Goal: Information Seeking & Learning: Check status

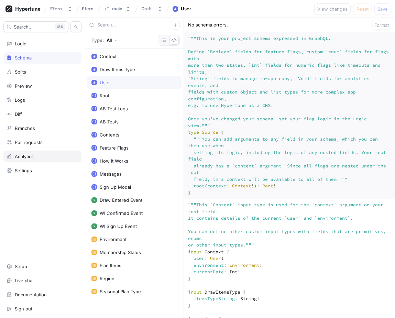
click at [46, 155] on div "Analytics" at bounding box center [43, 156] width 72 height 5
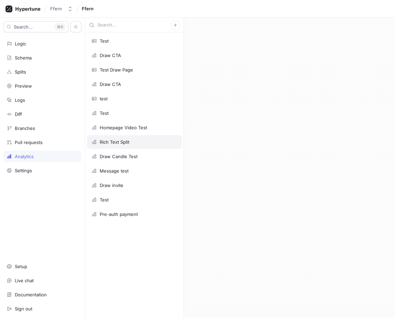
click at [145, 139] on div "Rich Text Split" at bounding box center [134, 142] width 95 height 14
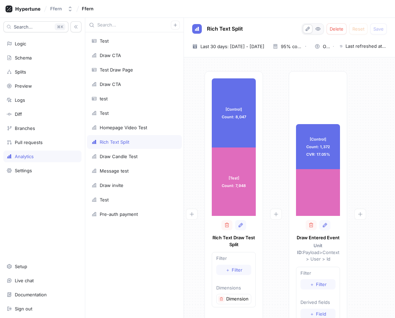
scroll to position [0, 11]
click at [264, 47] on span "Last 30 days: [DATE] - [DATE]" at bounding box center [232, 46] width 64 height 7
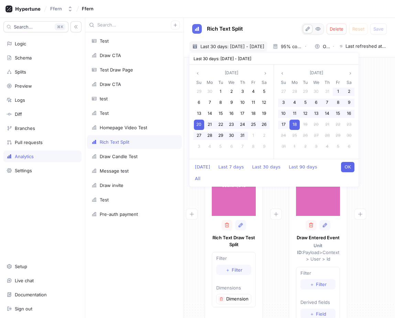
click at [295, 125] on span "18" at bounding box center [294, 124] width 4 height 5
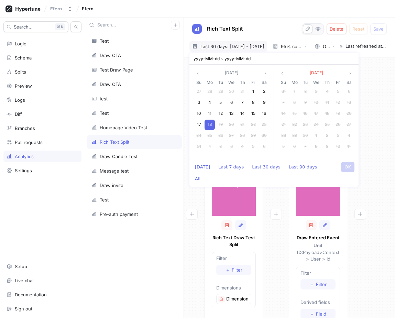
click at [212, 123] on div "18" at bounding box center [209, 125] width 10 height 10
click at [347, 167] on button "OK" at bounding box center [347, 167] width 13 height 10
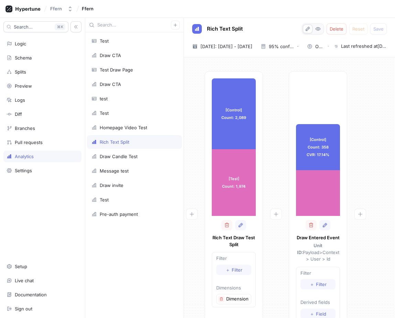
scroll to position [0, 11]
click at [246, 46] on span "[DATE]: [DATE] - [DATE]" at bounding box center [226, 46] width 52 height 7
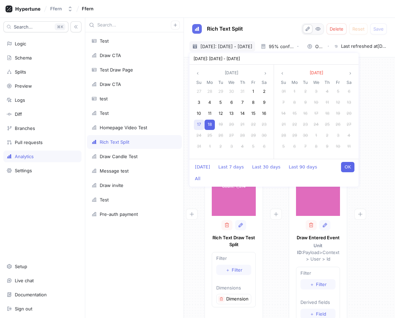
click at [201, 124] on div "17" at bounding box center [199, 125] width 10 height 10
click at [345, 167] on button "OK" at bounding box center [347, 167] width 13 height 10
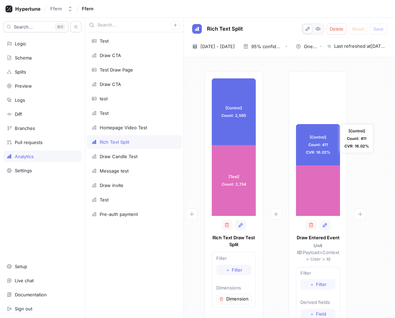
scroll to position [0, 11]
click at [230, 47] on span "[DATE] - [DATE]" at bounding box center [217, 46] width 34 height 7
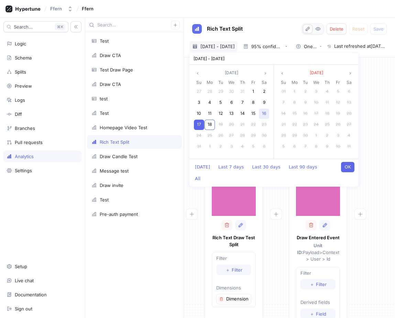
click at [261, 115] on div "16" at bounding box center [264, 114] width 10 height 10
click at [345, 166] on button "OK" at bounding box center [347, 167] width 13 height 10
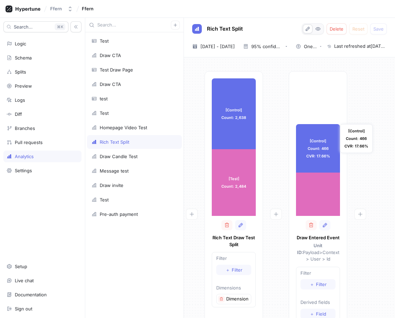
scroll to position [0, 11]
click at [235, 44] on span "[DATE] - [DATE]" at bounding box center [217, 46] width 34 height 7
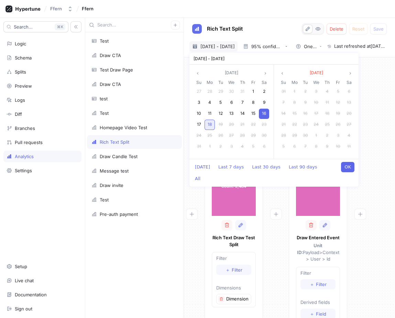
click at [210, 125] on span "18" at bounding box center [210, 124] width 4 height 5
click at [347, 165] on button "OK" at bounding box center [347, 167] width 13 height 10
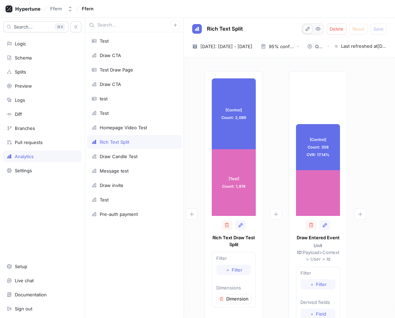
scroll to position [0, 11]
click at [238, 44] on span "[DATE]: [DATE] - [DATE]" at bounding box center [226, 46] width 52 height 7
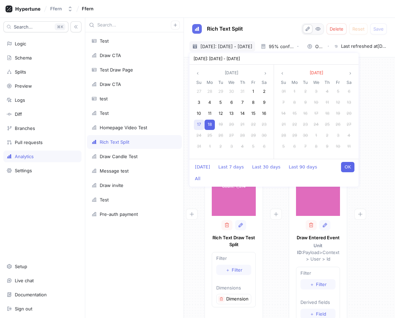
click at [199, 122] on span "17" at bounding box center [199, 124] width 4 height 5
click at [199, 124] on span "17" at bounding box center [199, 124] width 4 height 5
click at [352, 164] on button "OK" at bounding box center [347, 167] width 13 height 10
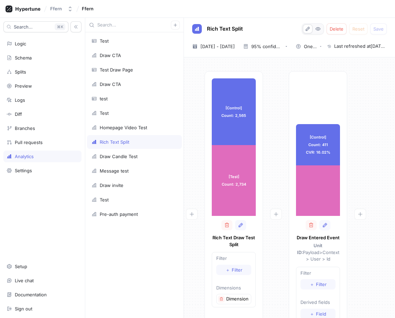
scroll to position [0, 11]
click at [235, 43] on span "[DATE] - [DATE]" at bounding box center [217, 46] width 34 height 7
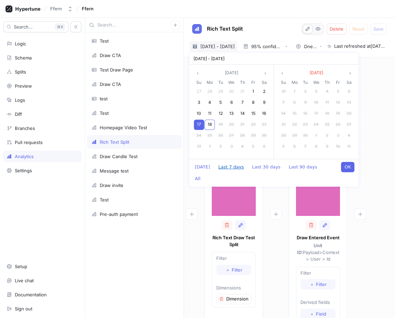
click at [232, 165] on button "Last 7 days" at bounding box center [231, 167] width 32 height 10
type input "[DATE] ~ [DATE]"
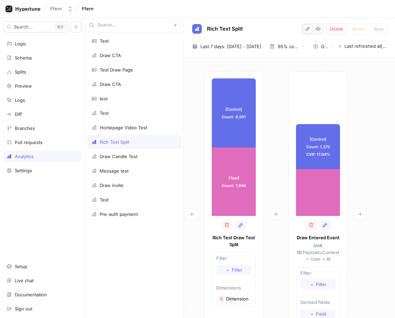
scroll to position [0, 11]
click at [300, 48] on div "95% confidence level" at bounding box center [289, 46] width 22 height 4
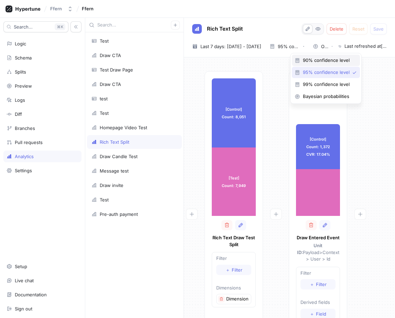
click at [310, 63] on span "90% confidence level" at bounding box center [328, 60] width 51 height 6
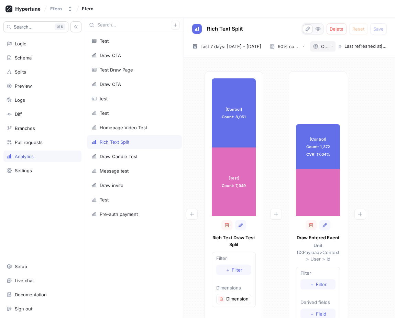
click at [329, 46] on div "One-sided" at bounding box center [325, 46] width 8 height 4
click at [338, 74] on span "Two-sided" at bounding box center [349, 72] width 27 height 6
click at [329, 49] on div "Two-sided" at bounding box center [321, 46] width 16 height 5
click at [276, 99] on div at bounding box center [276, 231] width 26 height 320
click at [329, 45] on div "Two-sided" at bounding box center [321, 46] width 16 height 5
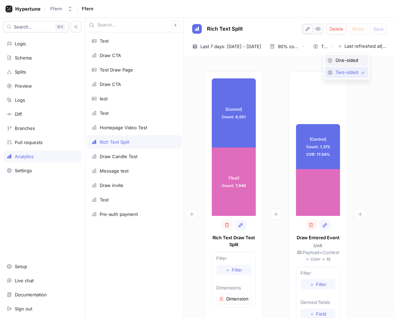
click at [338, 64] on div "One-sided" at bounding box center [346, 60] width 44 height 11
